Goal: Task Accomplishment & Management: Manage account settings

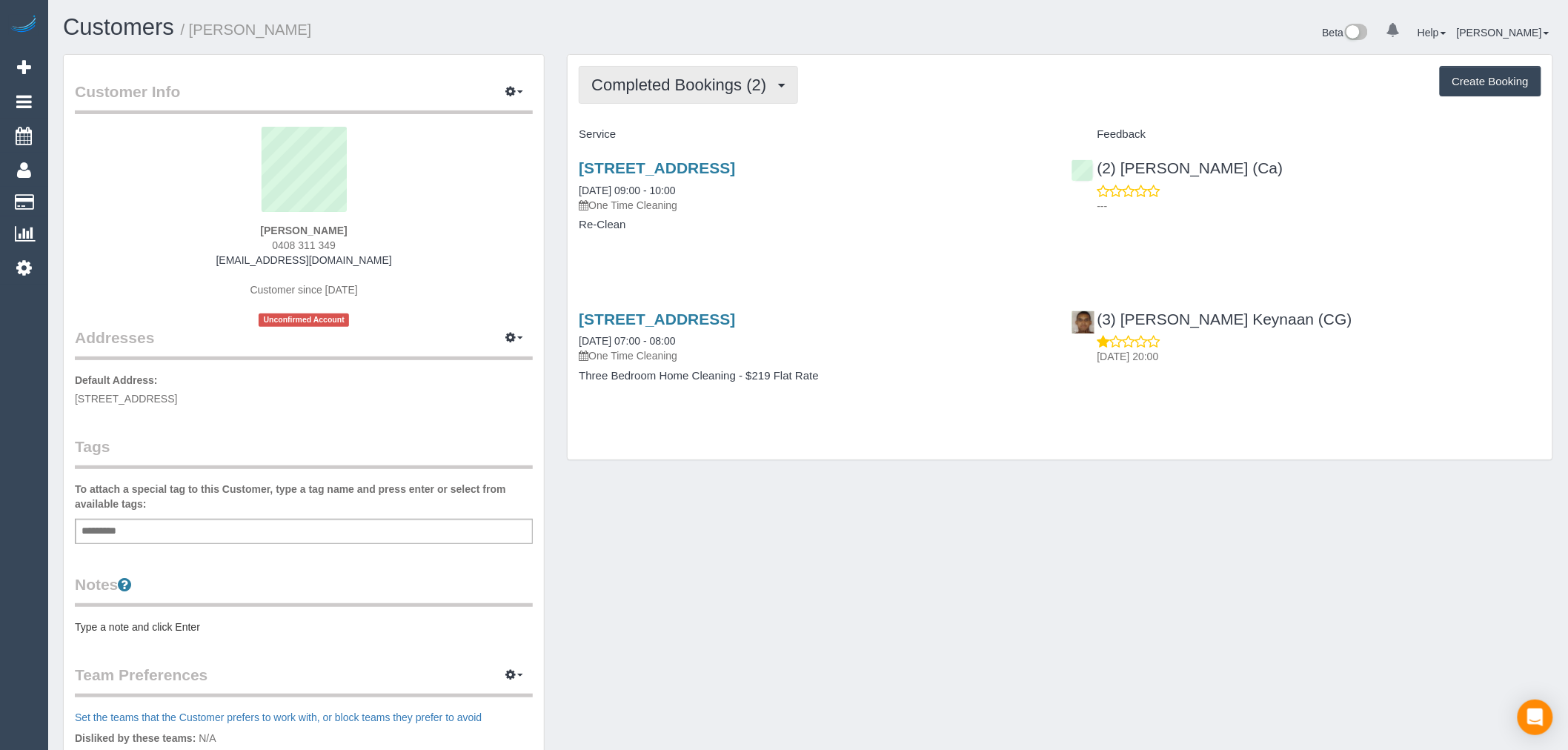
click at [742, 82] on span "Completed Bookings (2)" at bounding box center [682, 85] width 182 height 19
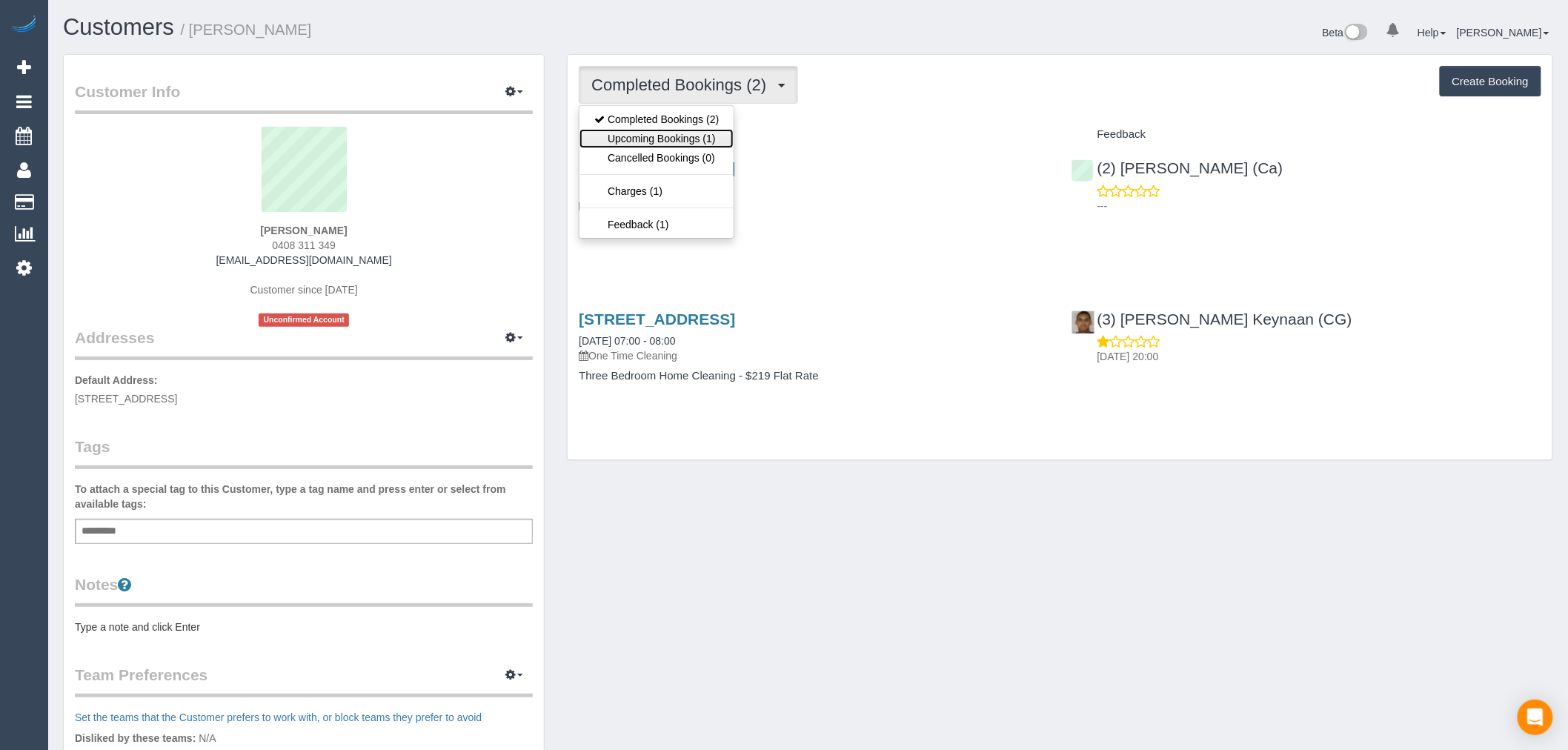
click at [719, 138] on link "Upcoming Bookings (1)" at bounding box center [656, 139] width 154 height 19
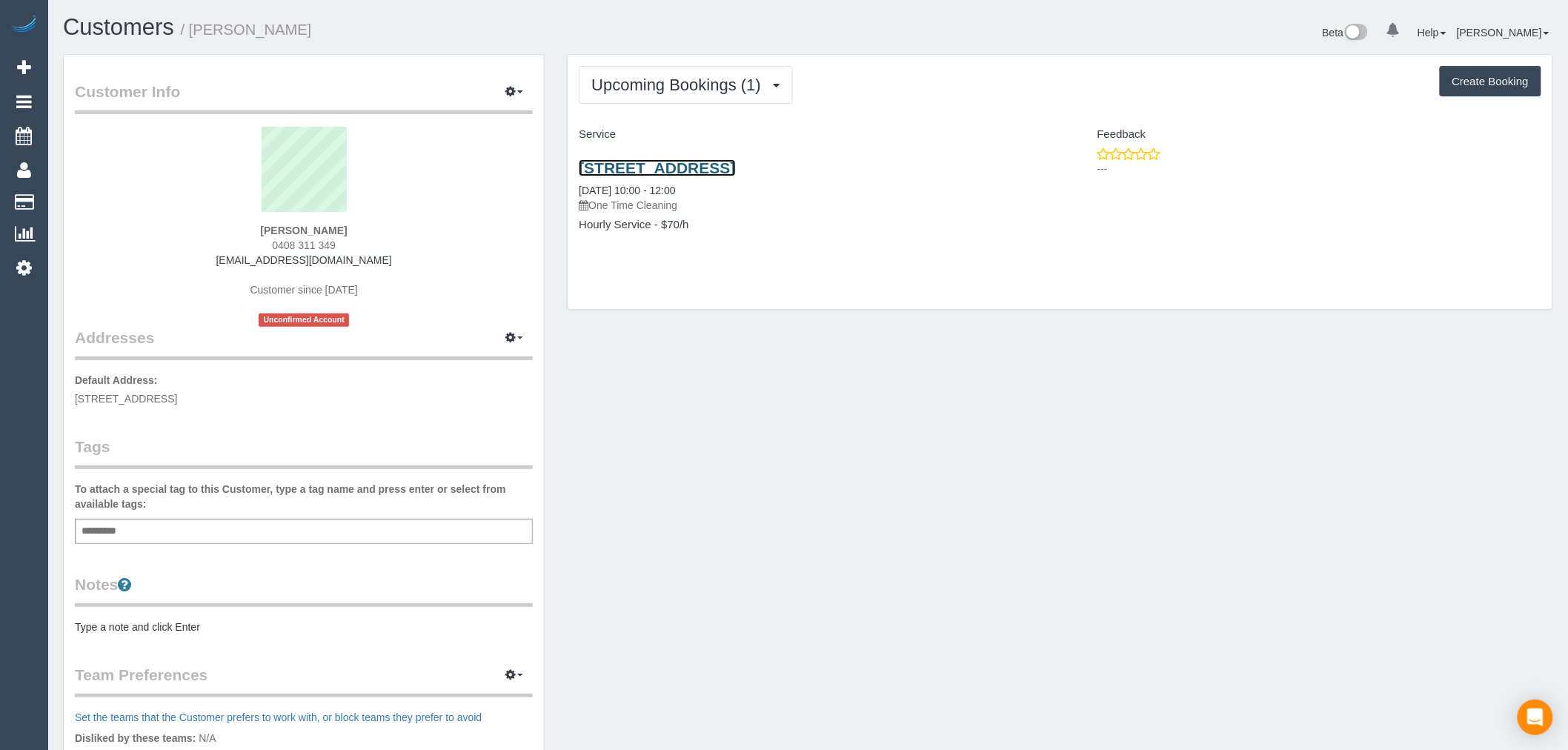
click at [735, 170] on link "135 Sterling Dr, Keilor East, VIC 3033" at bounding box center [657, 167] width 156 height 17
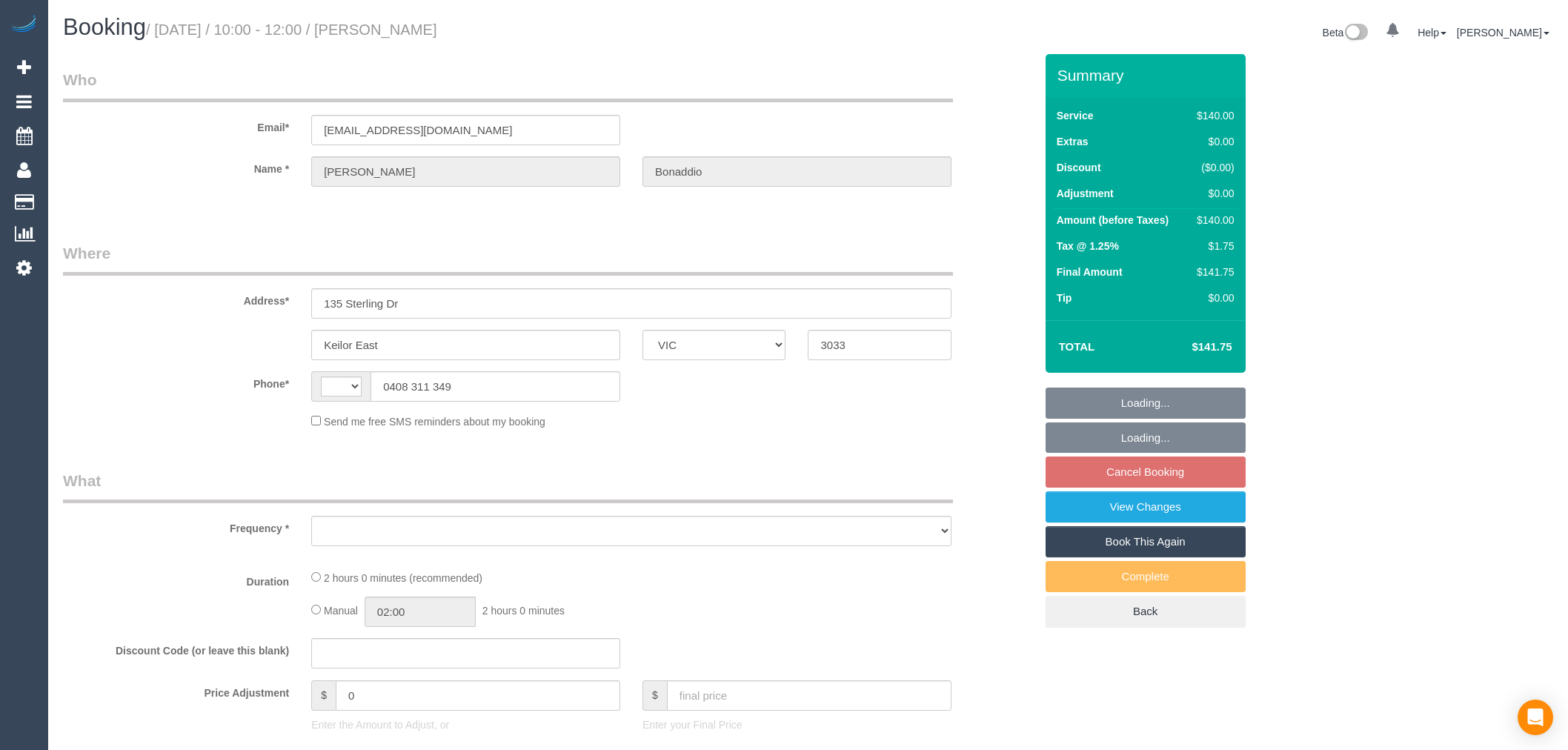
select select "VIC"
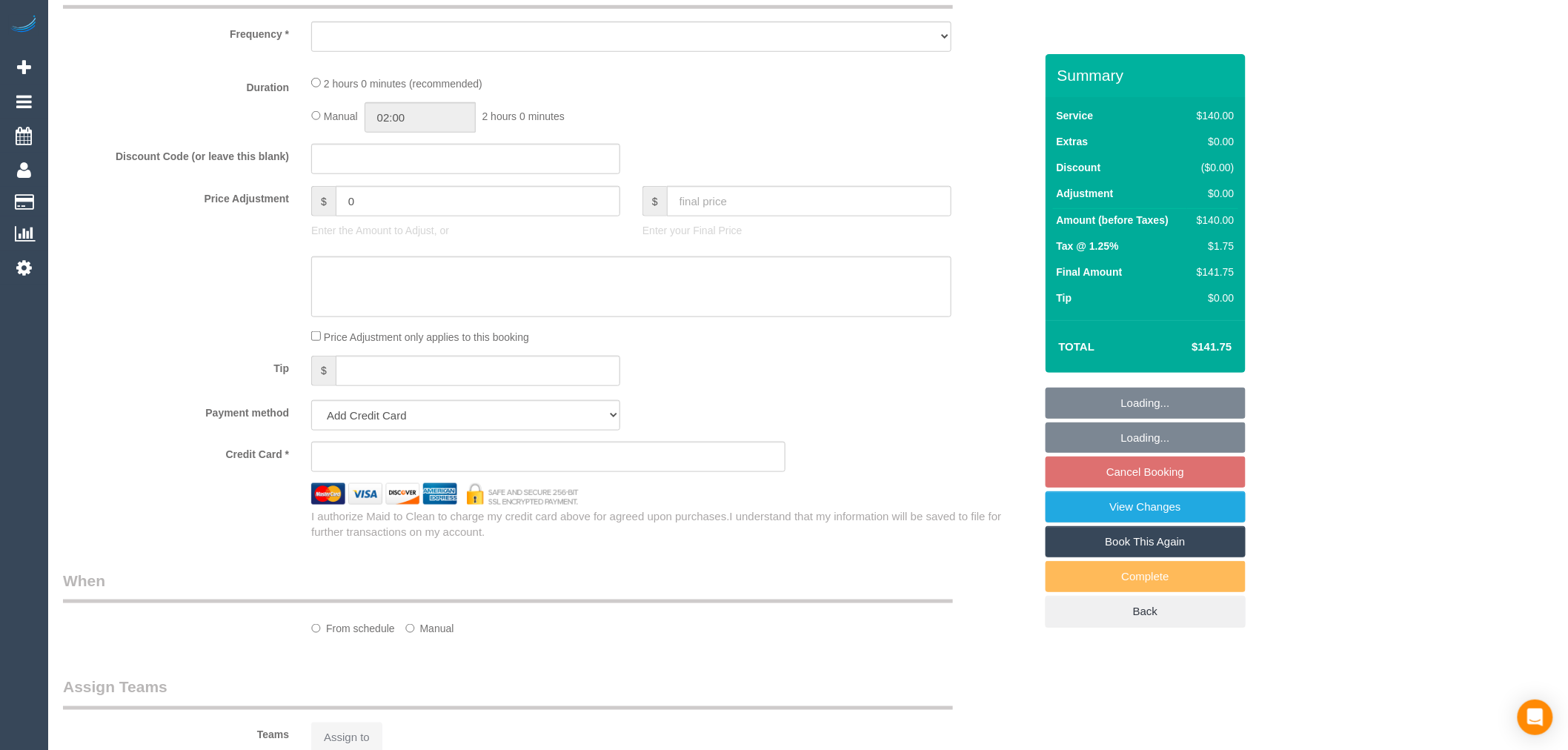
select select "string:AU"
select select "object:561"
select select "string:stripe-pm_1S7Spm2GScqysDRVey5MOqOJ"
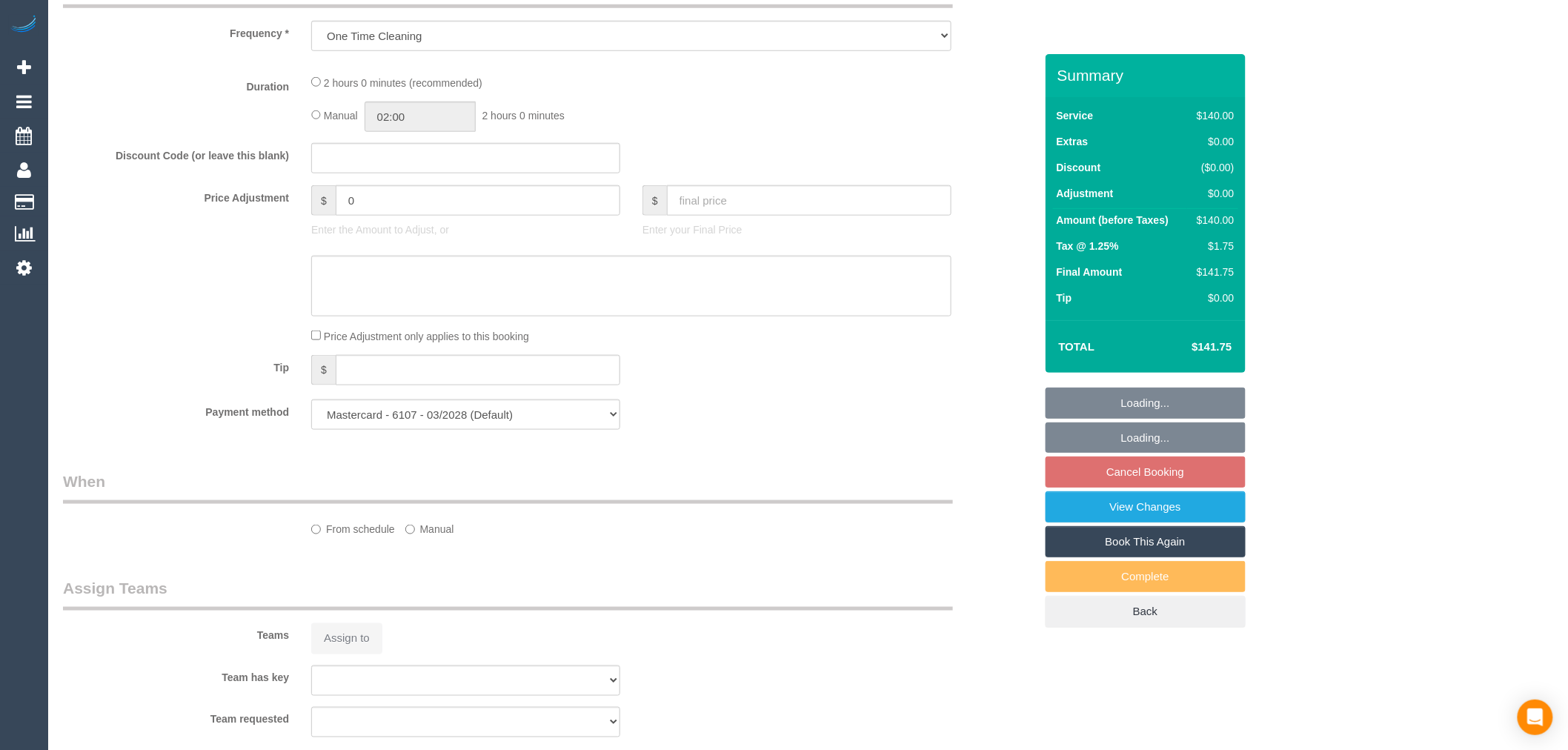
select select "number:28"
select select "number:14"
select select "number:19"
select select "number:35"
select select "number:11"
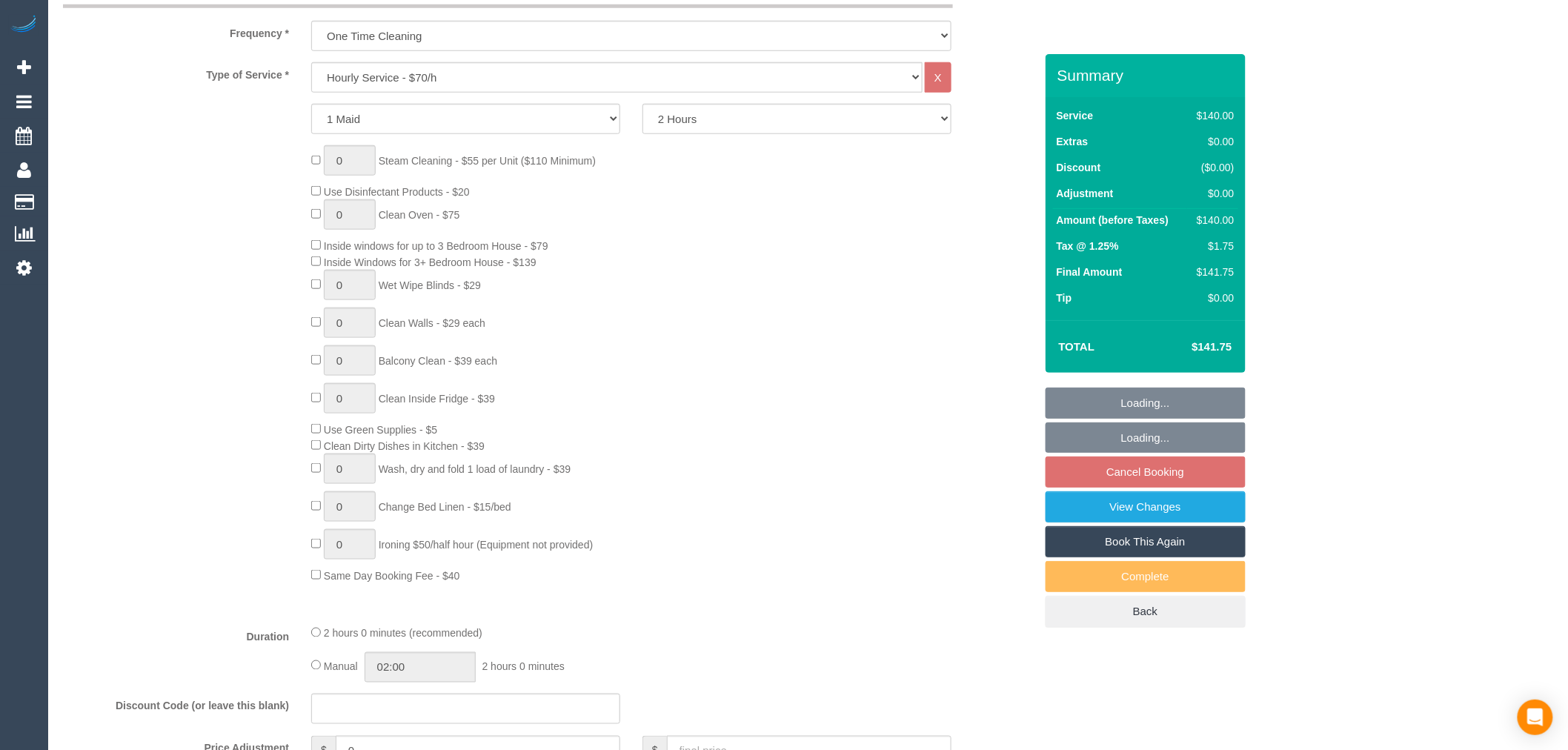
select select "object:1409"
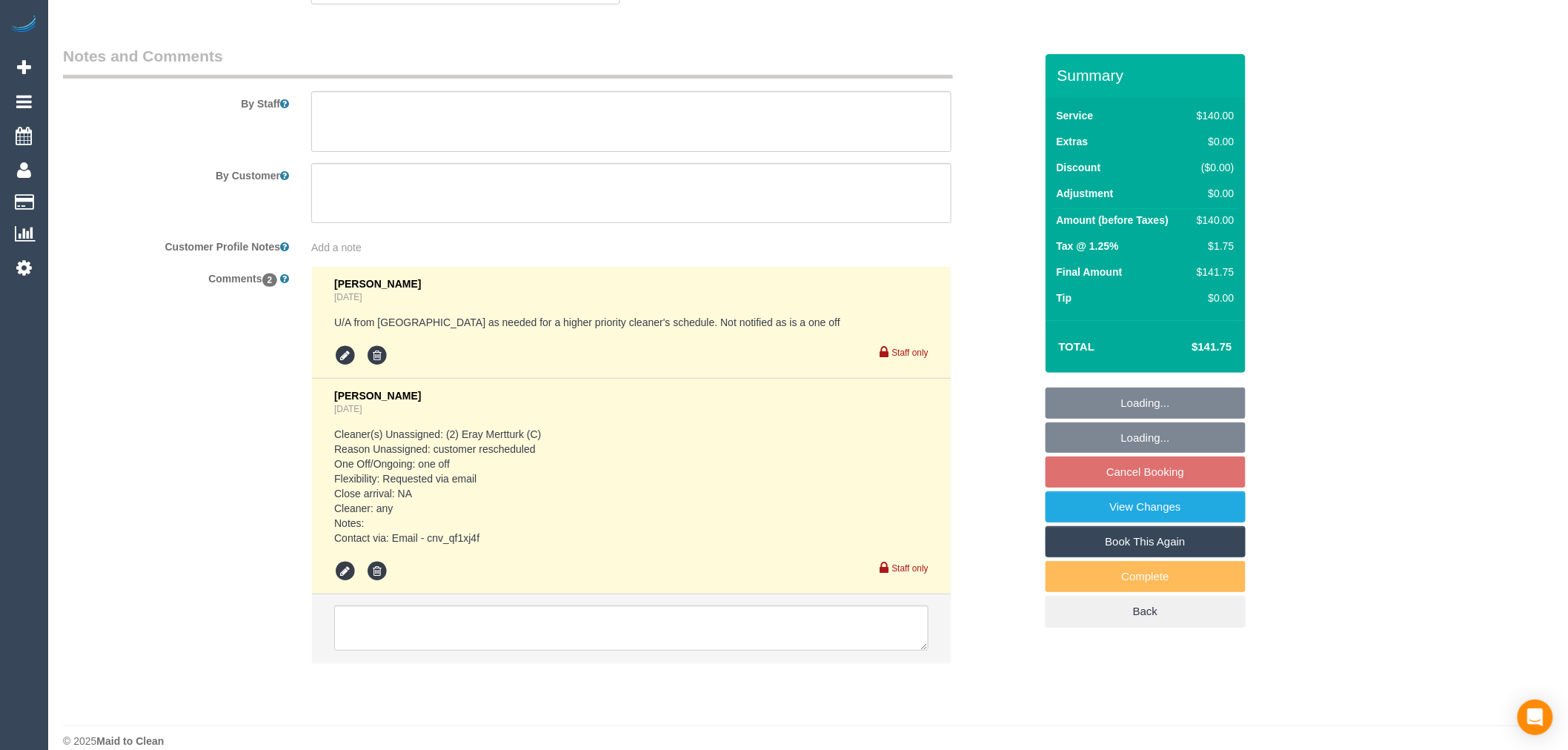
scroll to position [2443, 0]
